Goal: Navigation & Orientation: Understand site structure

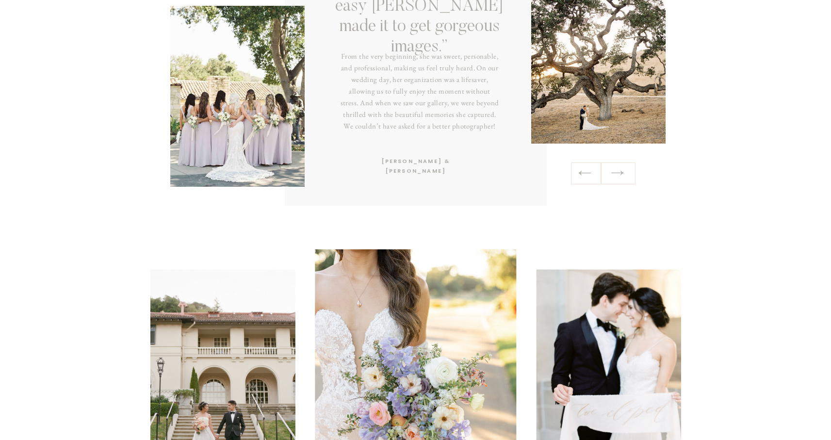
scroll to position [1730, 0]
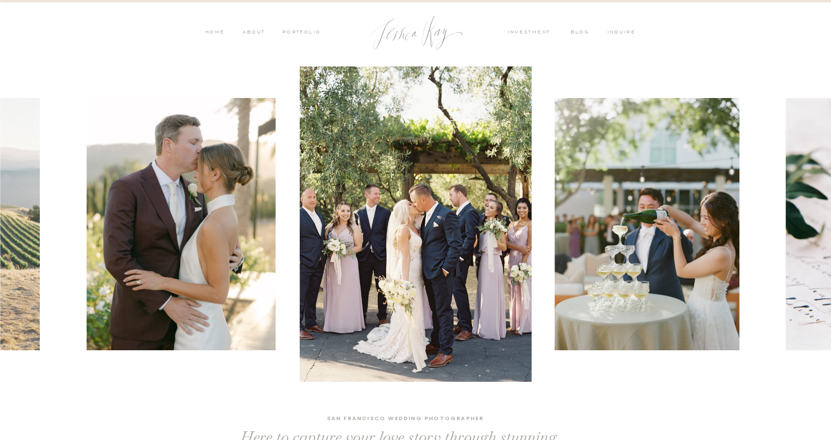
click at [535, 32] on nav "investment" at bounding box center [532, 33] width 48 height 9
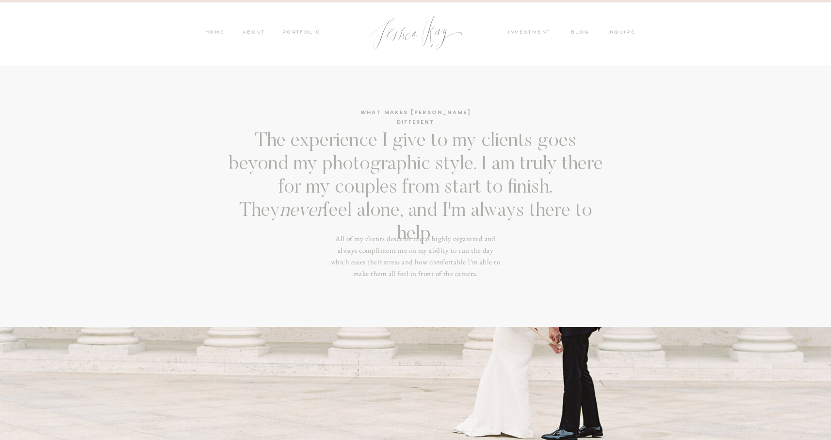
click at [298, 32] on nav "PORTFOLIO" at bounding box center [301, 33] width 40 height 9
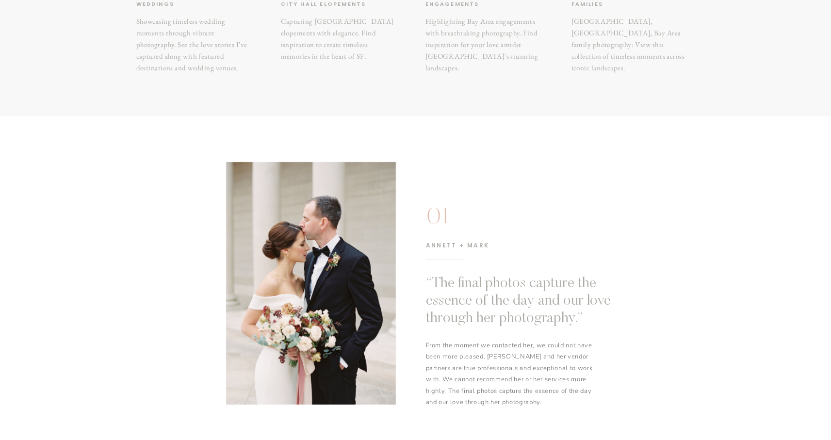
scroll to position [167, 0]
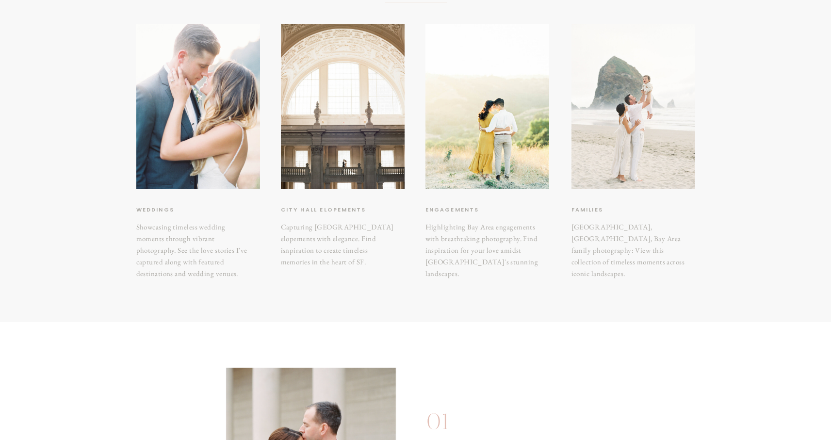
click at [631, 111] on div at bounding box center [634, 106] width 124 height 165
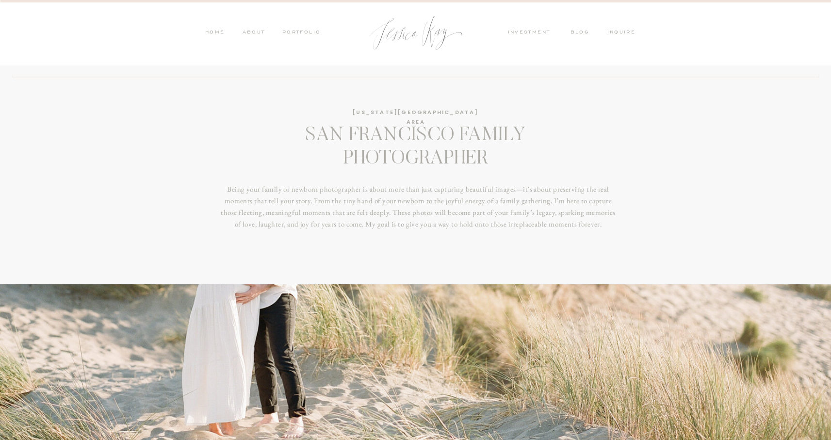
click at [302, 29] on nav "PORTFOLIO" at bounding box center [301, 33] width 40 height 9
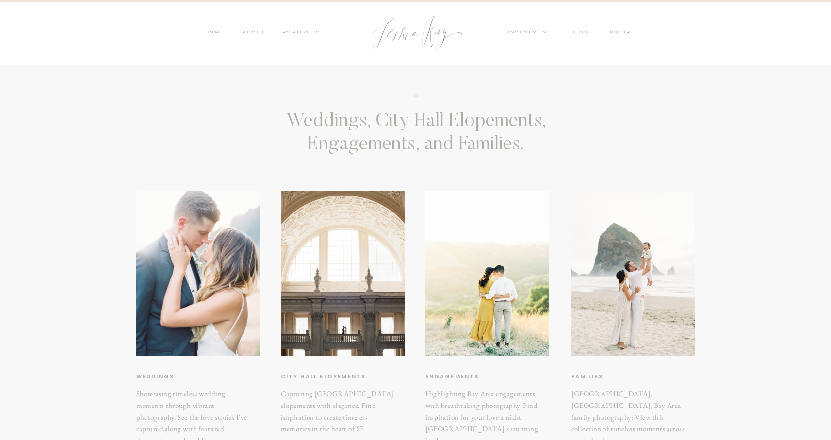
click at [521, 32] on nav "investment" at bounding box center [532, 33] width 48 height 9
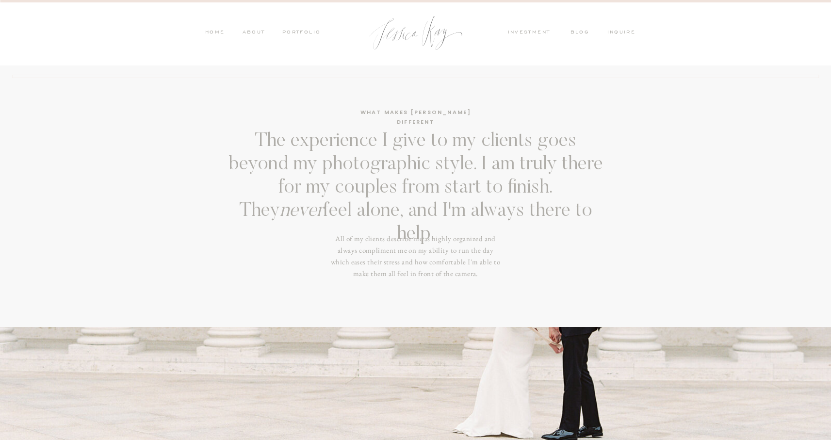
click at [585, 30] on nav "blog" at bounding box center [583, 33] width 25 height 9
click at [625, 33] on nav "inquire" at bounding box center [624, 33] width 33 height 9
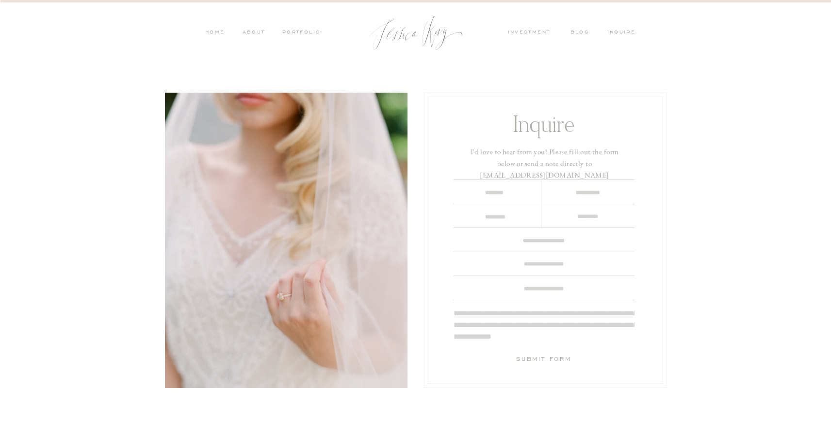
click at [300, 30] on nav "PORTFOLIO" at bounding box center [301, 33] width 40 height 9
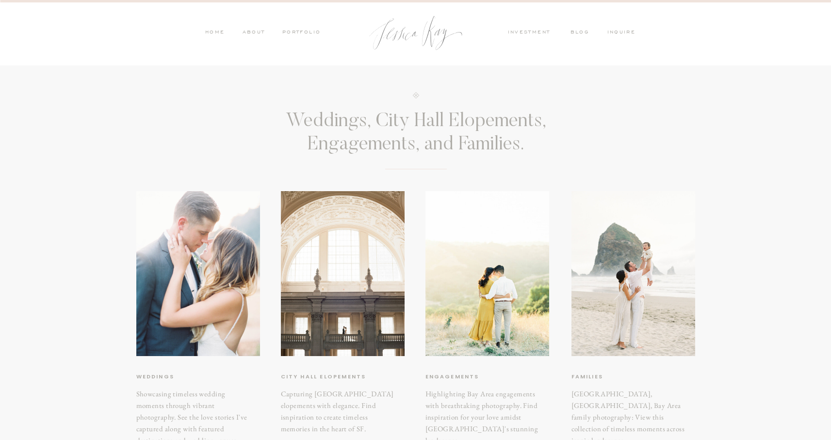
click at [255, 32] on nav "ABOUT" at bounding box center [252, 33] width 25 height 9
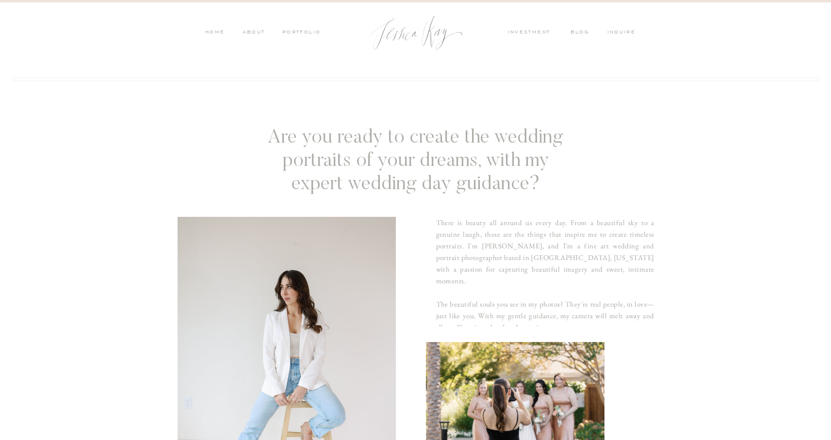
click at [206, 31] on nav "HOME" at bounding box center [215, 33] width 20 height 9
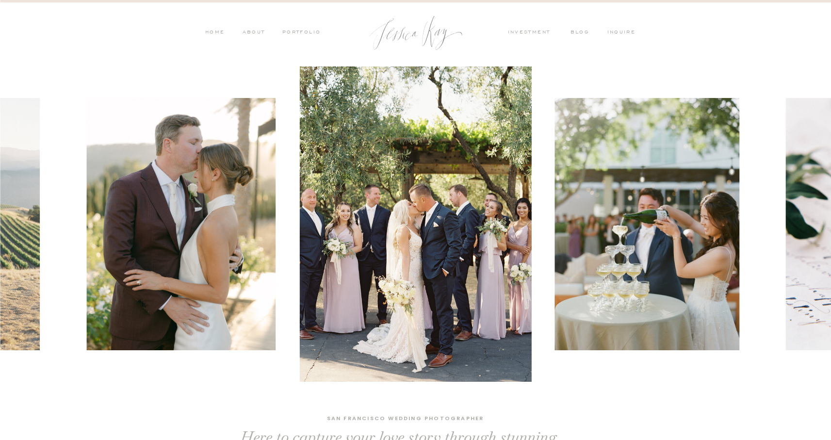
click at [310, 30] on nav "PORTFOLIO" at bounding box center [301, 33] width 40 height 9
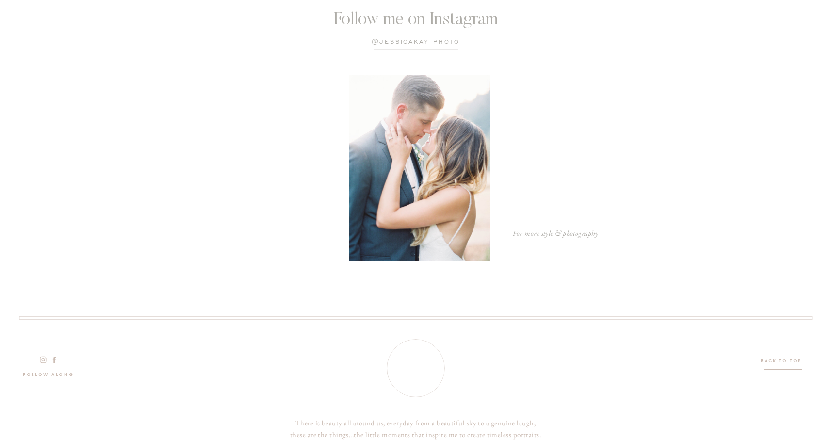
scroll to position [1497, 0]
